Goal: Task Accomplishment & Management: Complete application form

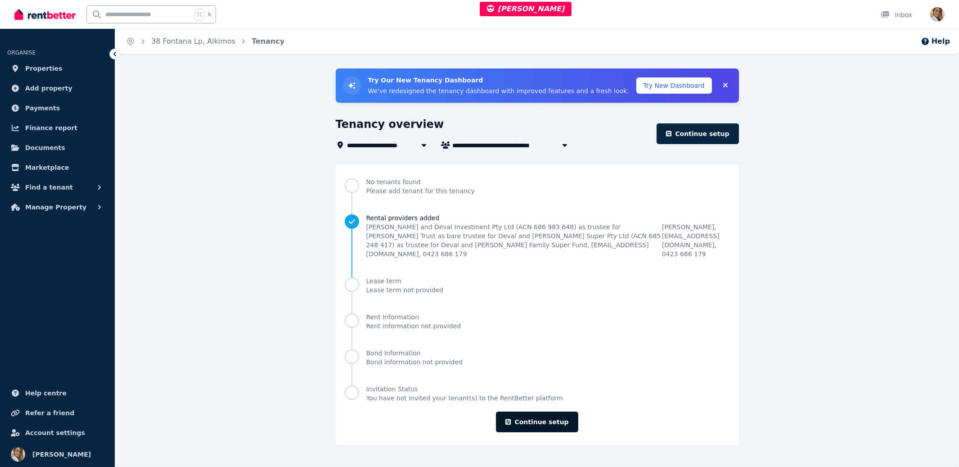
click at [534, 411] on link "Continue setup" at bounding box center [537, 421] width 82 height 21
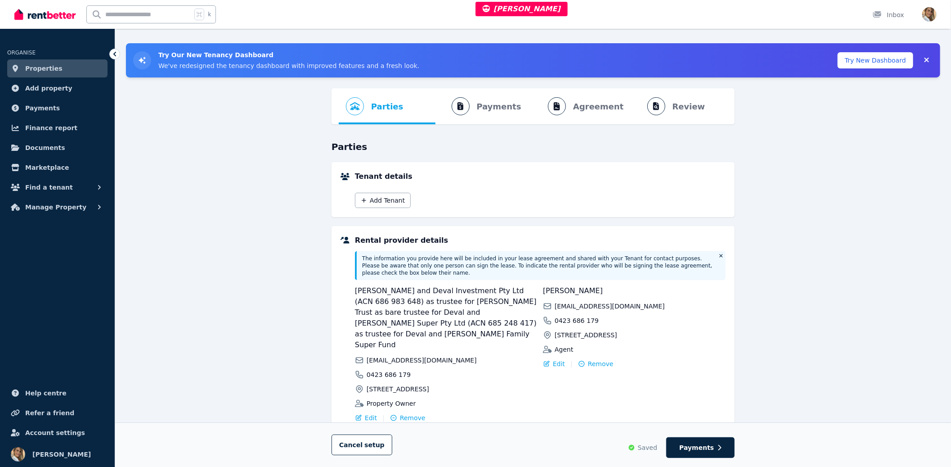
scroll to position [64, 0]
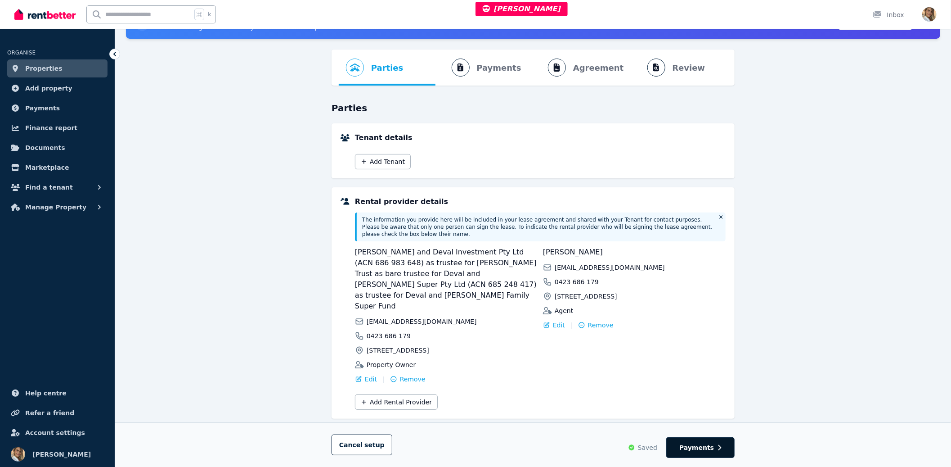
click at [707, 451] on span "Payments" at bounding box center [697, 447] width 35 height 9
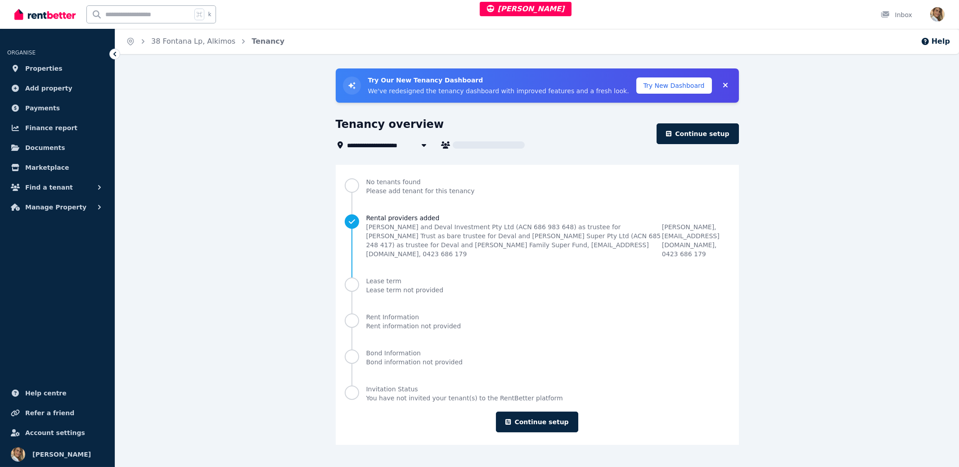
click at [335, 210] on div "**********" at bounding box center [537, 264] width 844 height 392
click at [542, 413] on link "Continue setup" at bounding box center [537, 421] width 82 height 21
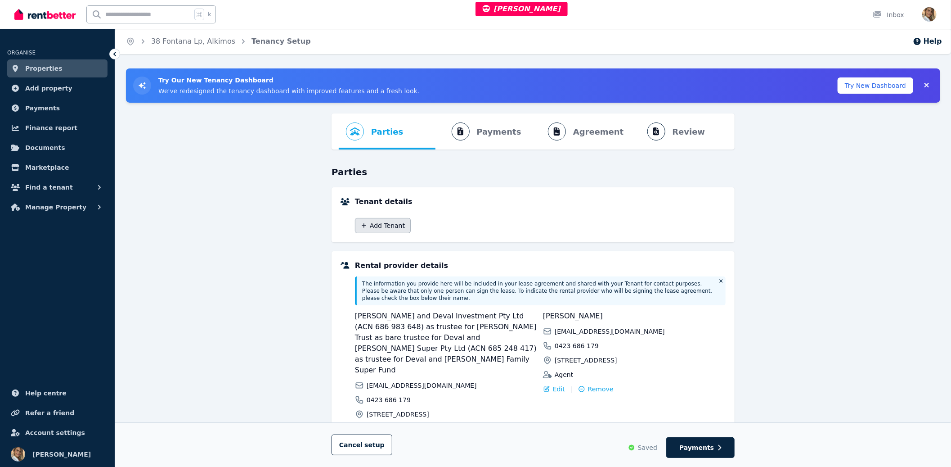
click at [372, 229] on button "Add Tenant" at bounding box center [383, 225] width 56 height 15
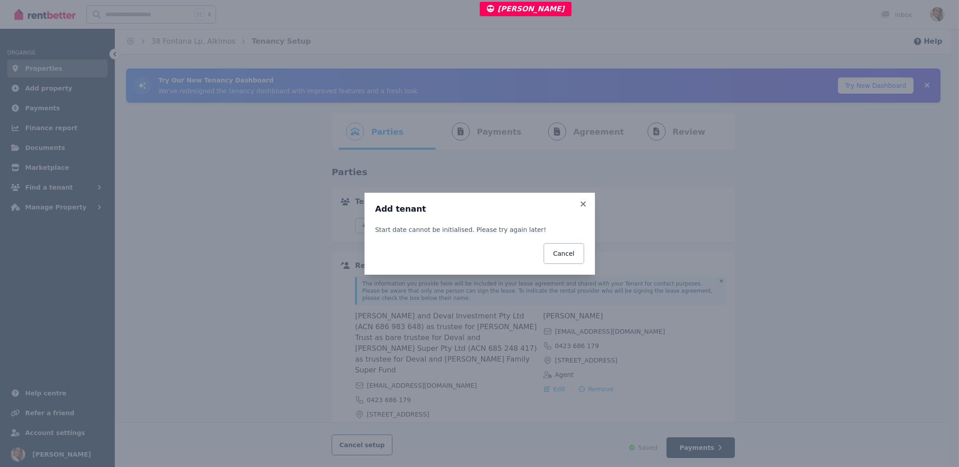
click at [432, 147] on div "Add tenant Start date cannot be initialised. Please try again later! Cancel" at bounding box center [479, 233] width 959 height 467
click at [579, 203] on icon at bounding box center [583, 204] width 9 height 8
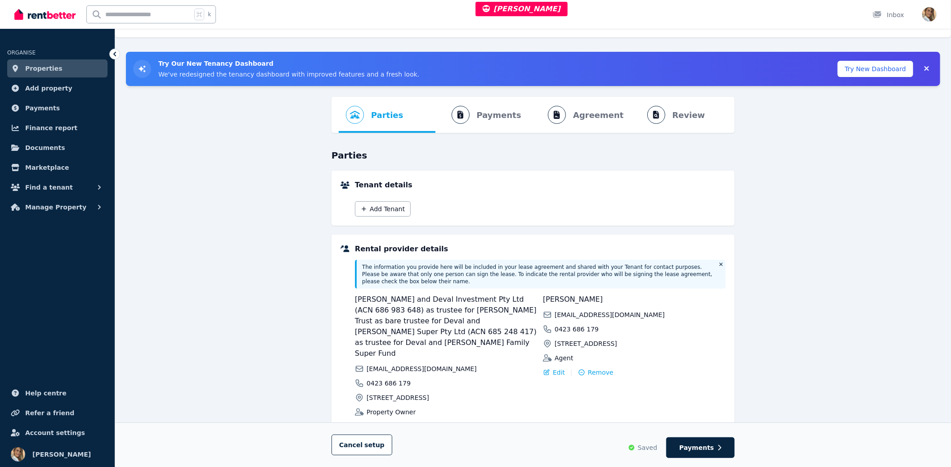
scroll to position [64, 0]
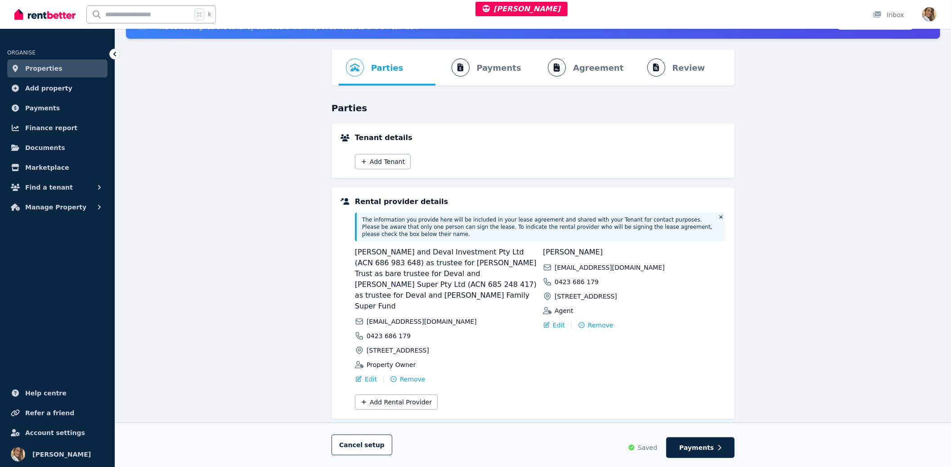
click at [441, 275] on span "[PERSON_NAME] and Deval Investment Pty Ltd (ACN 686 983 648) as trustee for [PE…" at bounding box center [446, 279] width 183 height 65
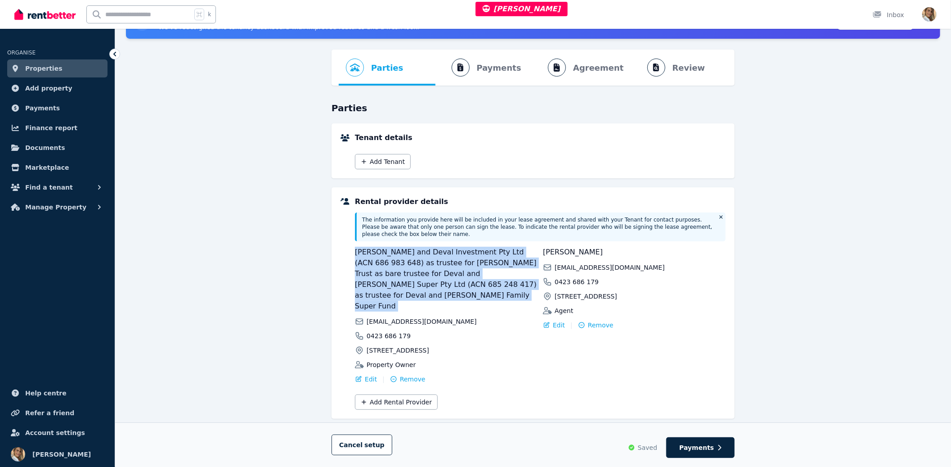
click at [441, 275] on span "[PERSON_NAME] and Deval Investment Pty Ltd (ACN 686 983 648) as trustee for [PE…" at bounding box center [446, 279] width 183 height 65
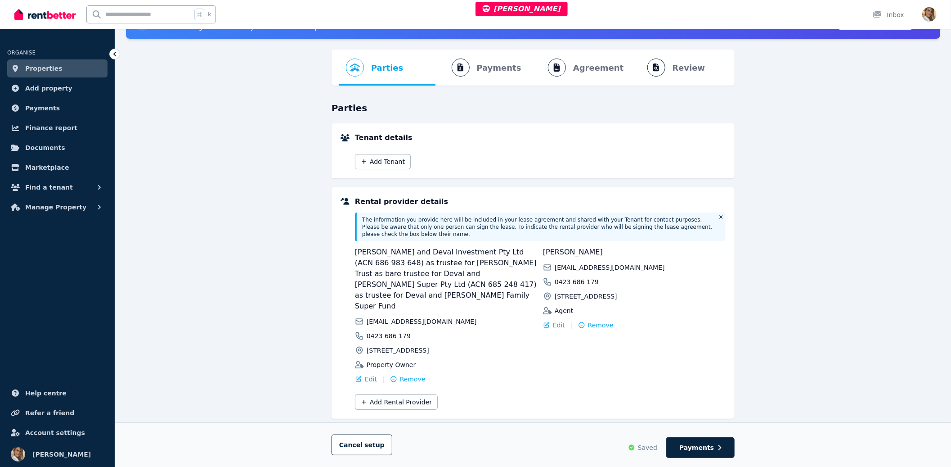
click at [412, 272] on span "[PERSON_NAME] and Deval Investment Pty Ltd (ACN 686 983 648) as trustee for [PE…" at bounding box center [446, 279] width 183 height 65
click at [811, 337] on div "Parties Rental provider and tenant details Payments Bond and rental payments Ag…" at bounding box center [533, 269] width 836 height 439
click at [406, 273] on span "[PERSON_NAME] and Deval Investment Pty Ltd (ACN 686 983 648) as trustee for [PE…" at bounding box center [446, 279] width 183 height 65
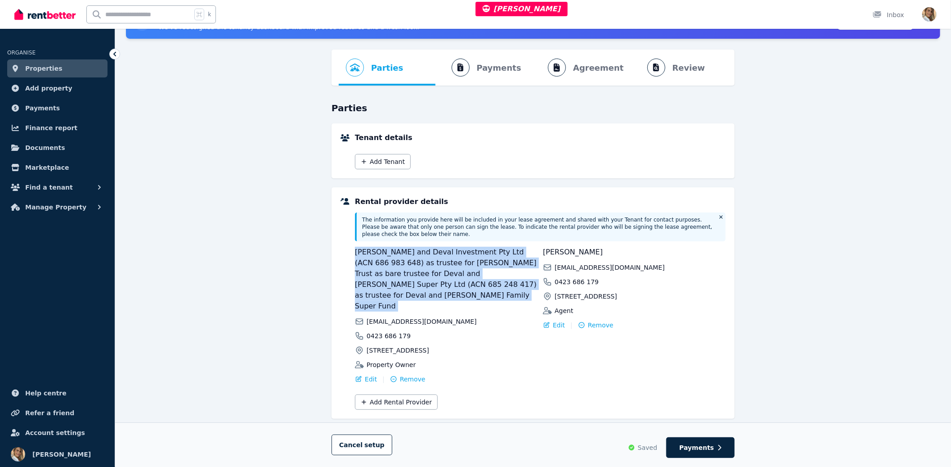
click at [406, 273] on span "[PERSON_NAME] and Deval Investment Pty Ltd (ACN 686 983 648) as trustee for [PE…" at bounding box center [446, 279] width 183 height 65
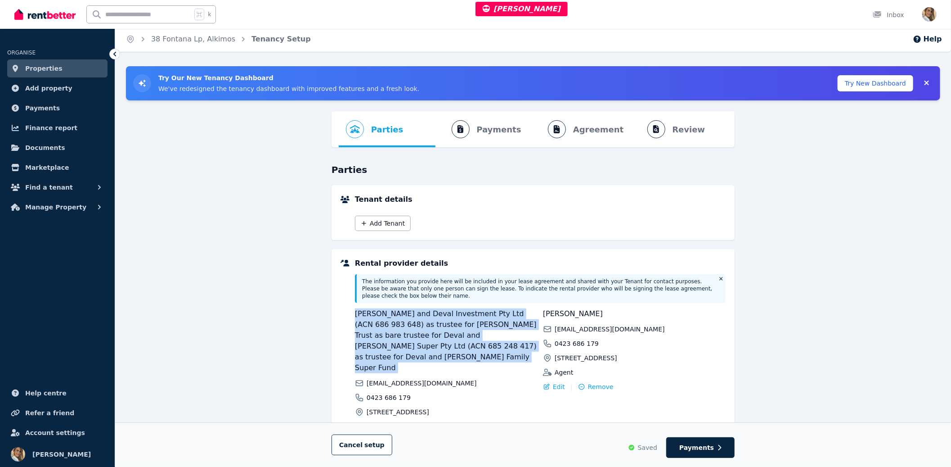
scroll to position [0, 0]
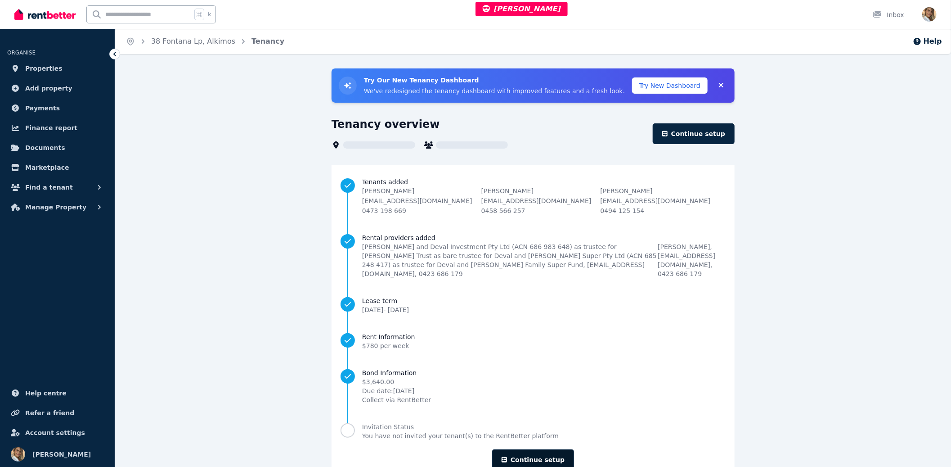
scroll to position [2, 0]
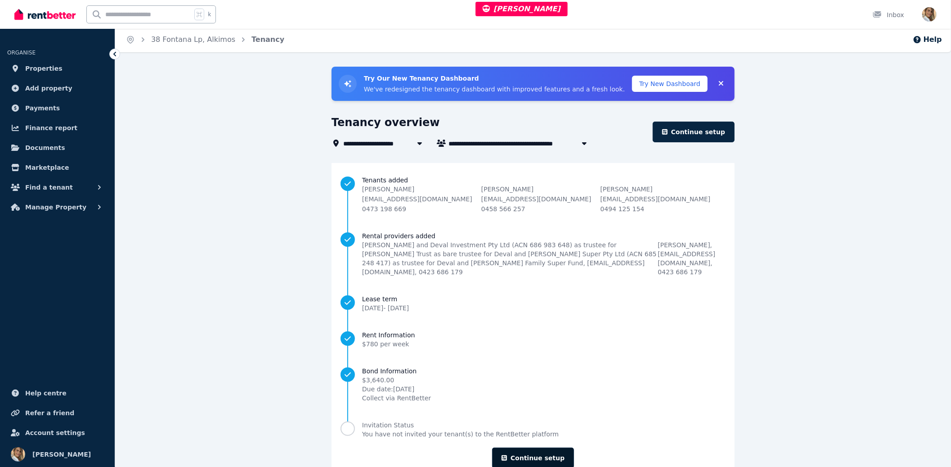
click at [535, 447] on link "Continue setup" at bounding box center [533, 457] width 82 height 21
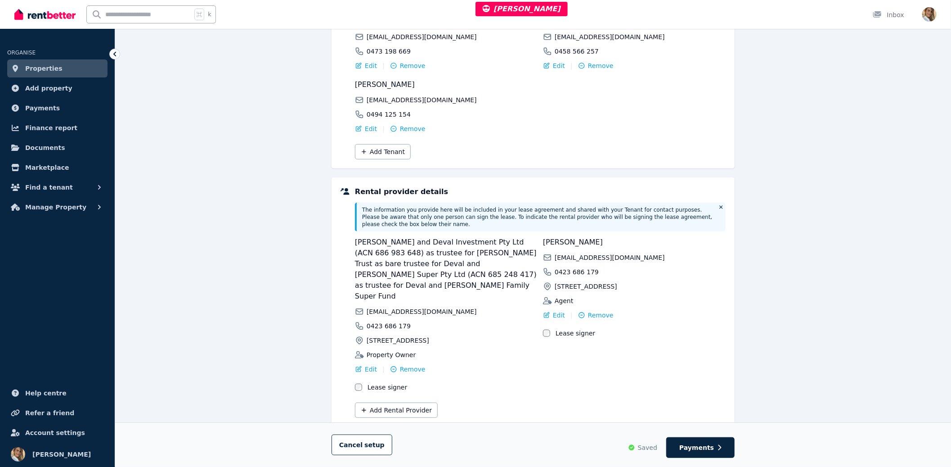
scroll to position [204, 0]
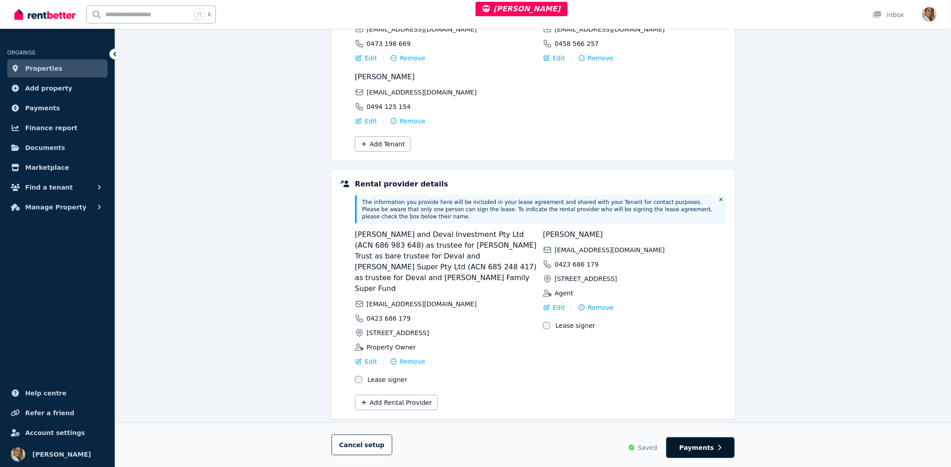
click at [689, 446] on span "Payments" at bounding box center [697, 447] width 35 height 9
select select "**********"
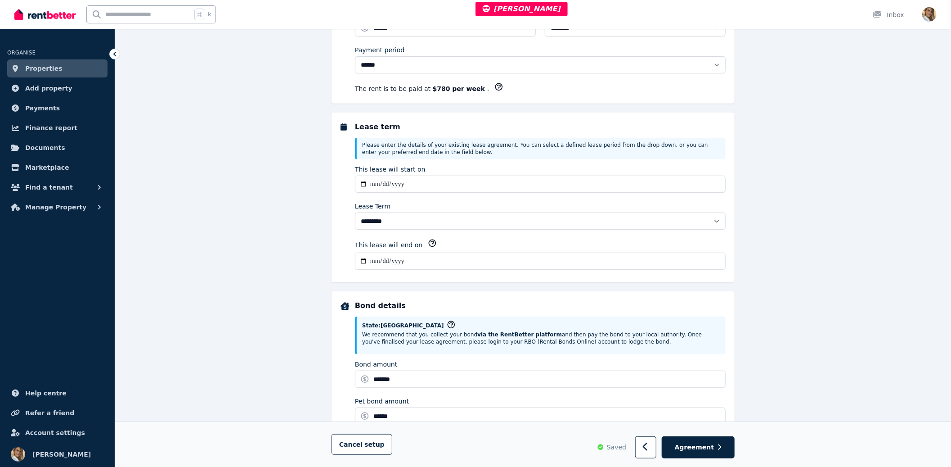
scroll to position [0, 0]
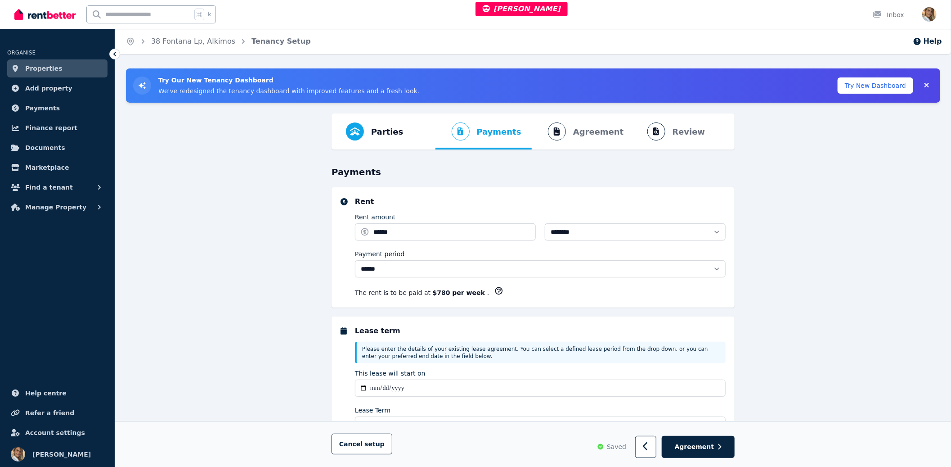
select select "**********"
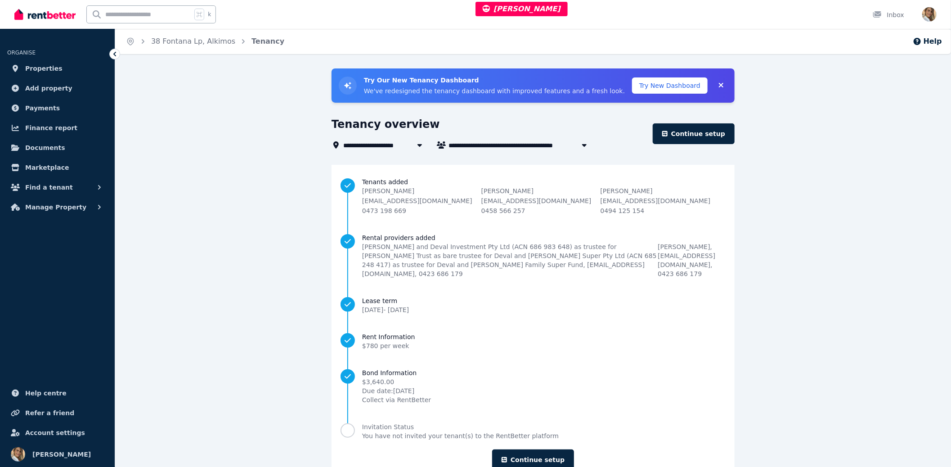
click at [243, 234] on div "**********" at bounding box center [533, 283] width 836 height 430
click at [561, 451] on link "Continue setup" at bounding box center [533, 459] width 82 height 21
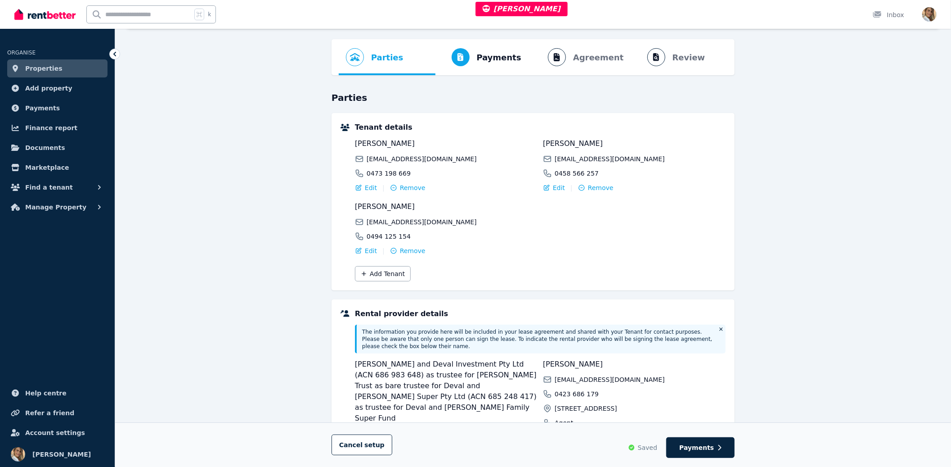
scroll to position [75, 0]
